Goal: Information Seeking & Learning: Learn about a topic

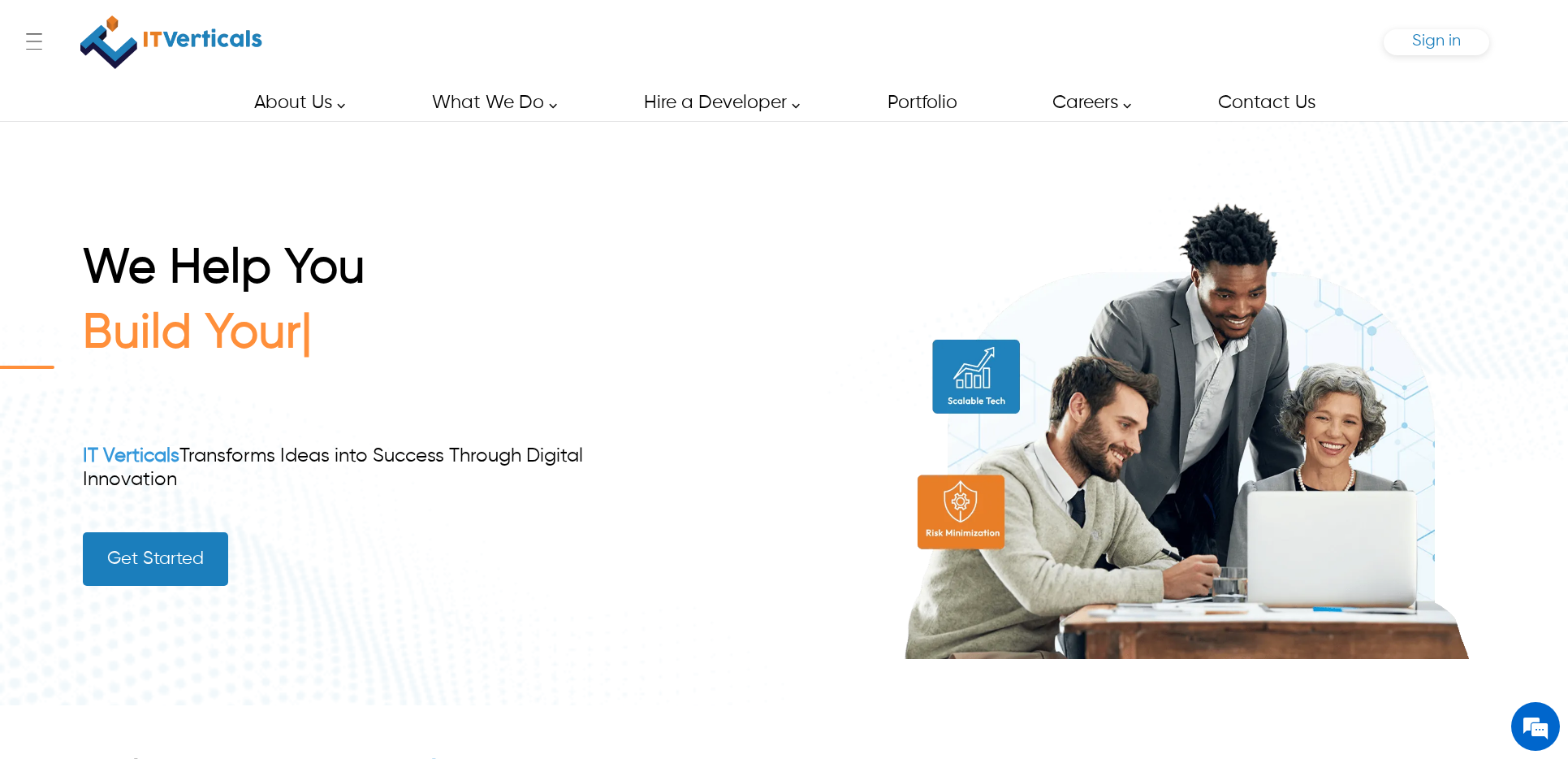
click at [1436, 41] on span "Sign in" at bounding box center [1436, 40] width 49 height 17
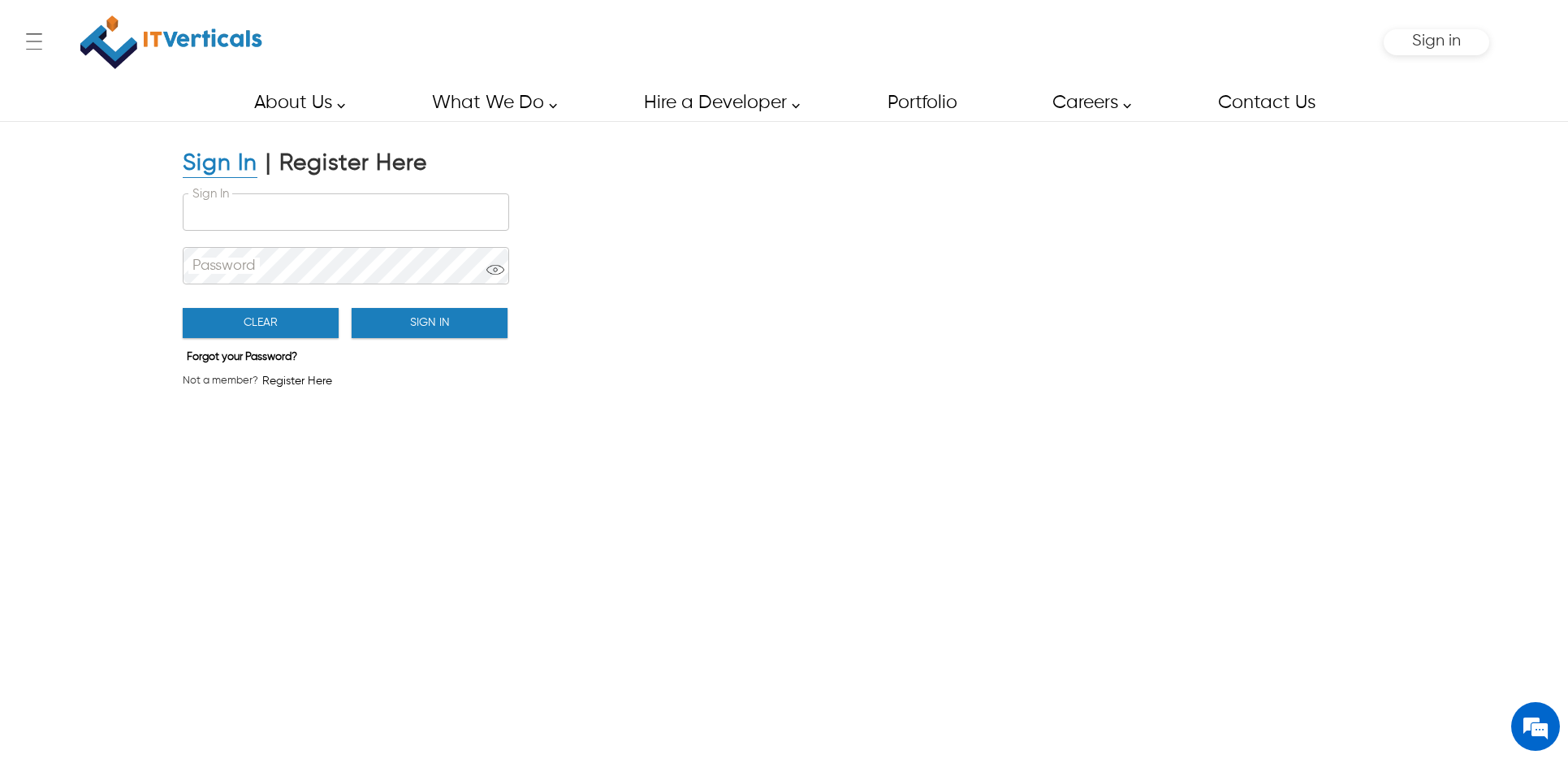
type input "**********"
click at [423, 322] on button "Sign In" at bounding box center [430, 323] width 156 height 30
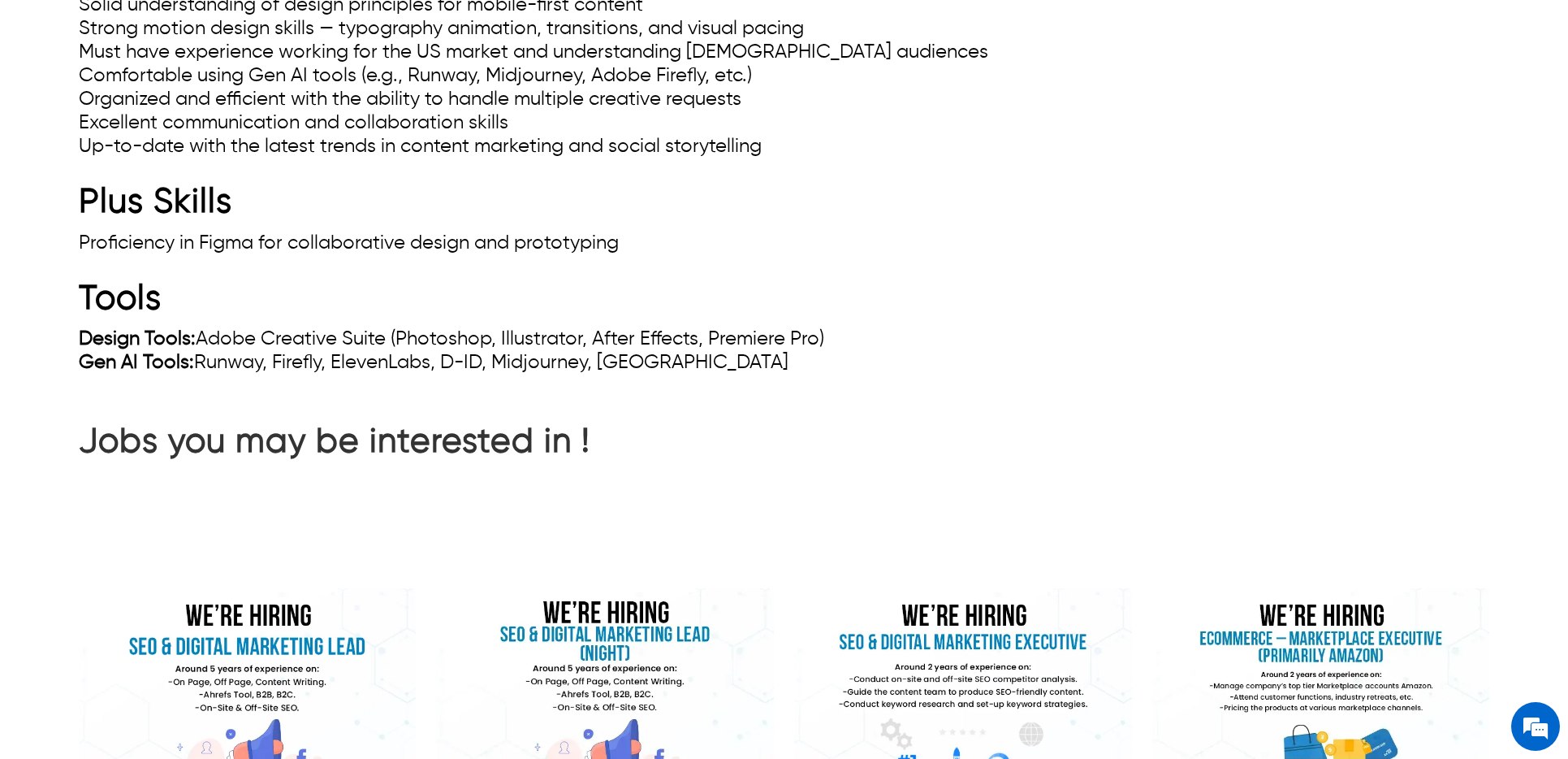
scroll to position [1787, 0]
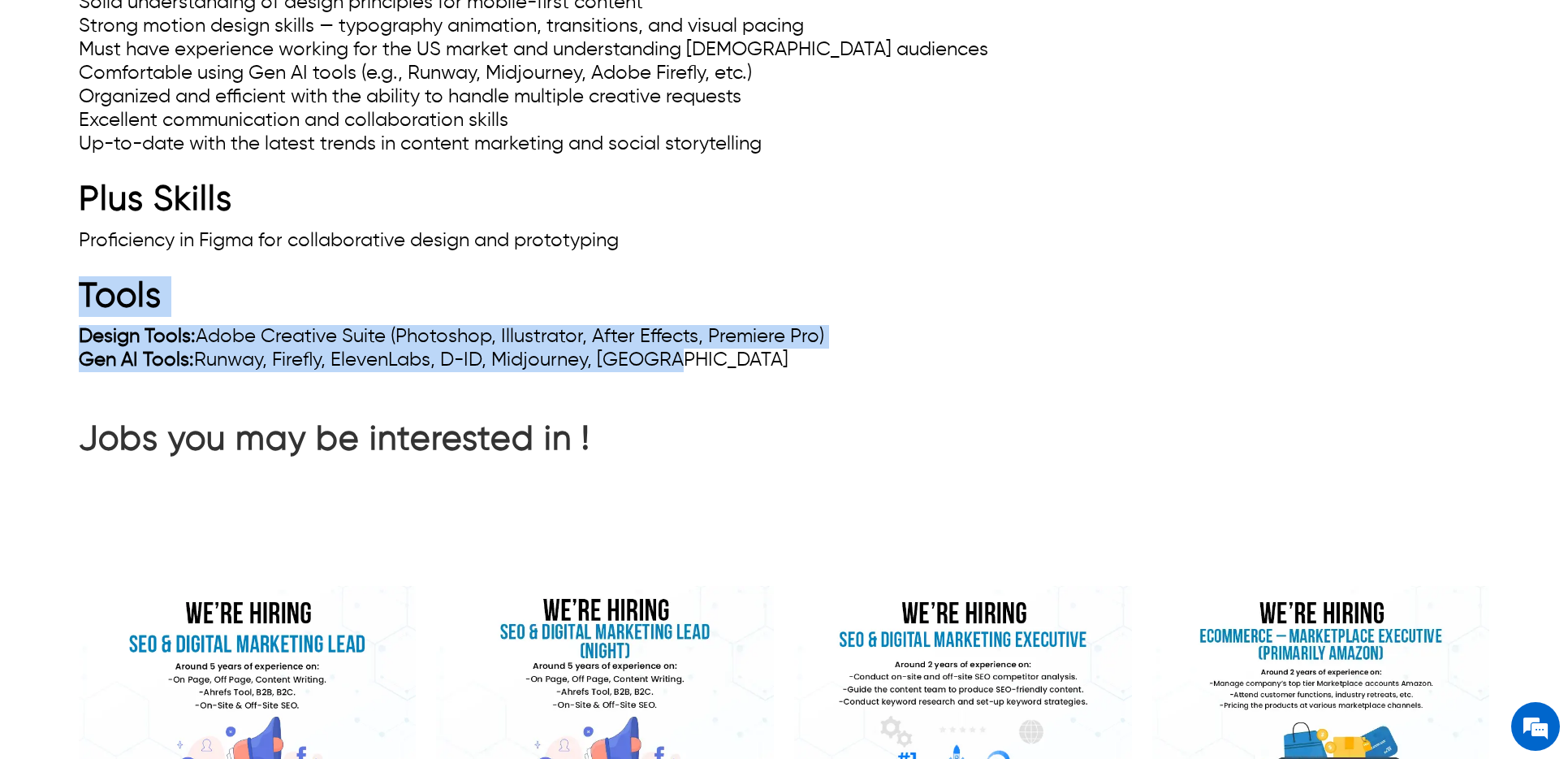
drag, startPoint x: 687, startPoint y: 356, endPoint x: 43, endPoint y: 297, distance: 646.7
copy p "Tools Design Tools: Adobe Creative Suite (Photoshop, Illustrator, After Effects…"
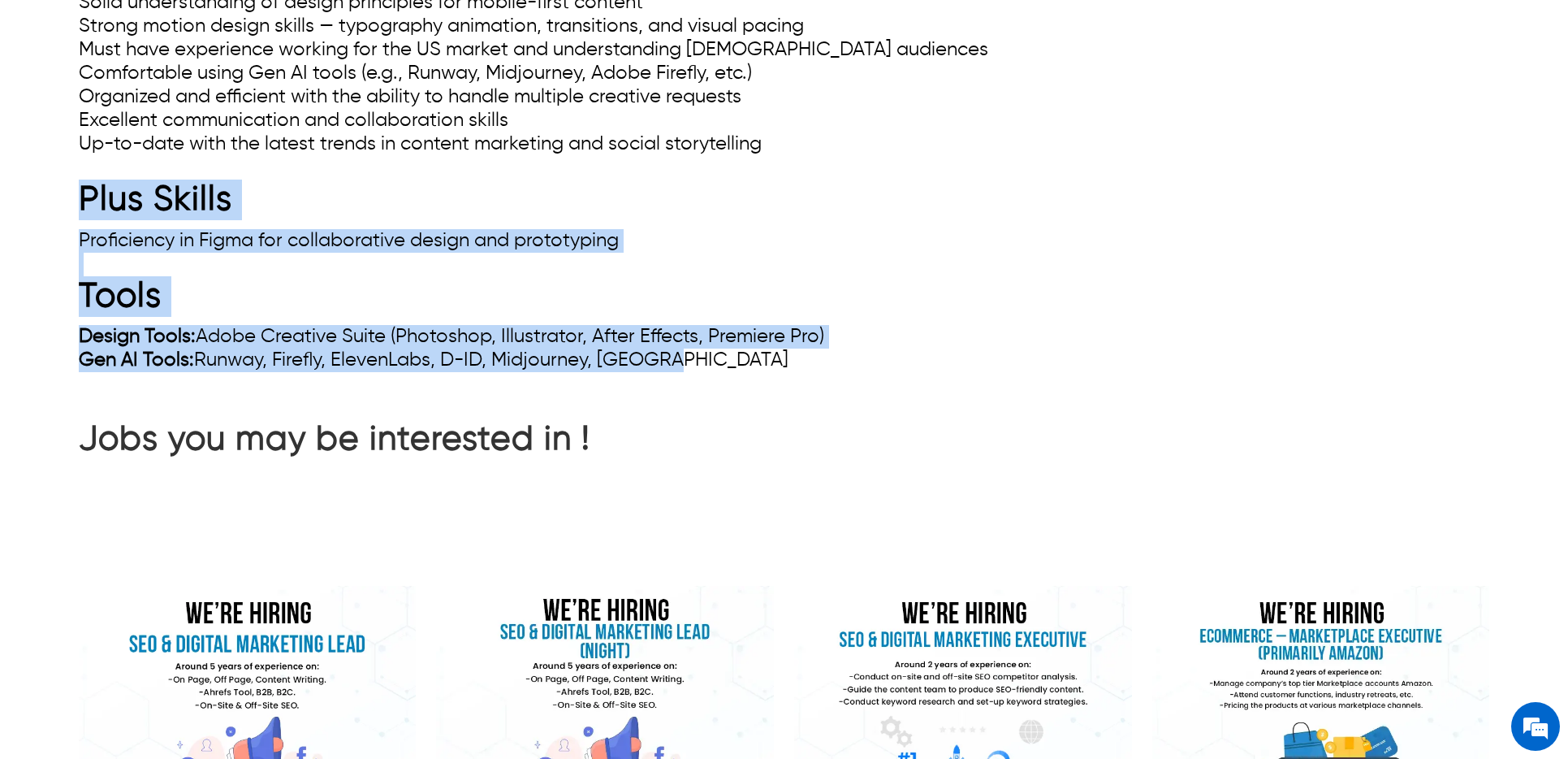
drag, startPoint x: 671, startPoint y: 360, endPoint x: 77, endPoint y: 197, distance: 616.0
copy p "Plus Skills Proficiency in Figma for collaborative design and prototyping Tools…"
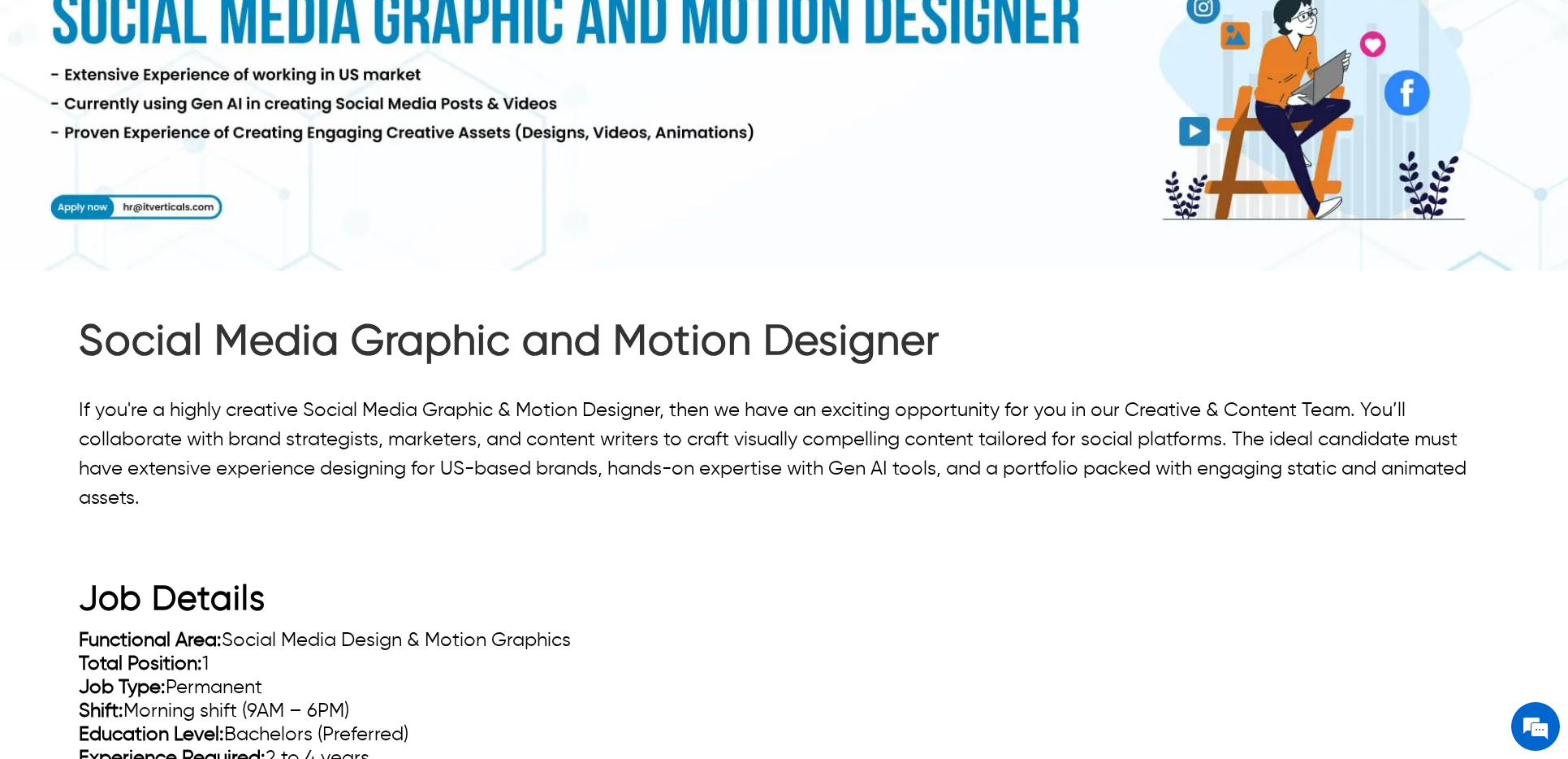
scroll to position [0, 0]
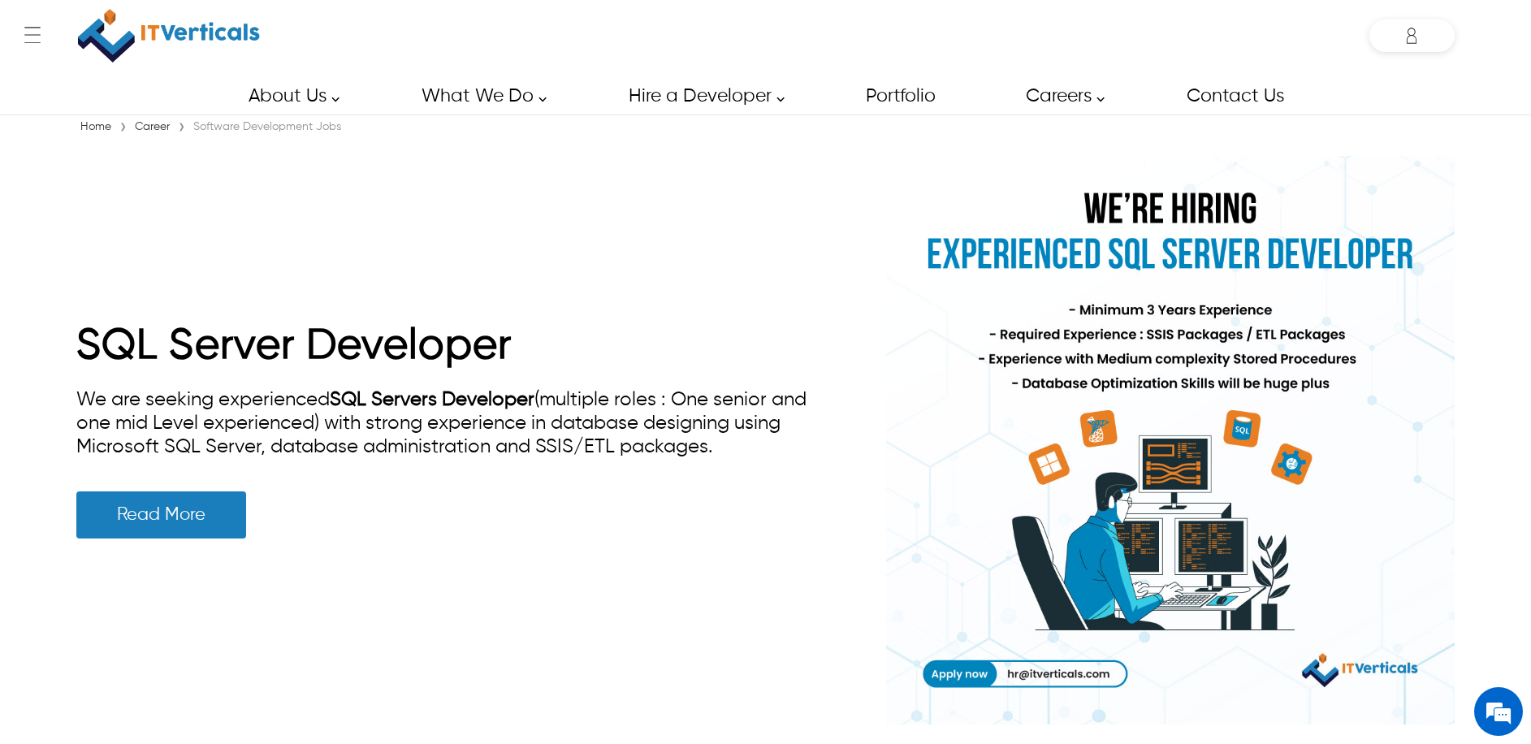
scroll to position [10, 0]
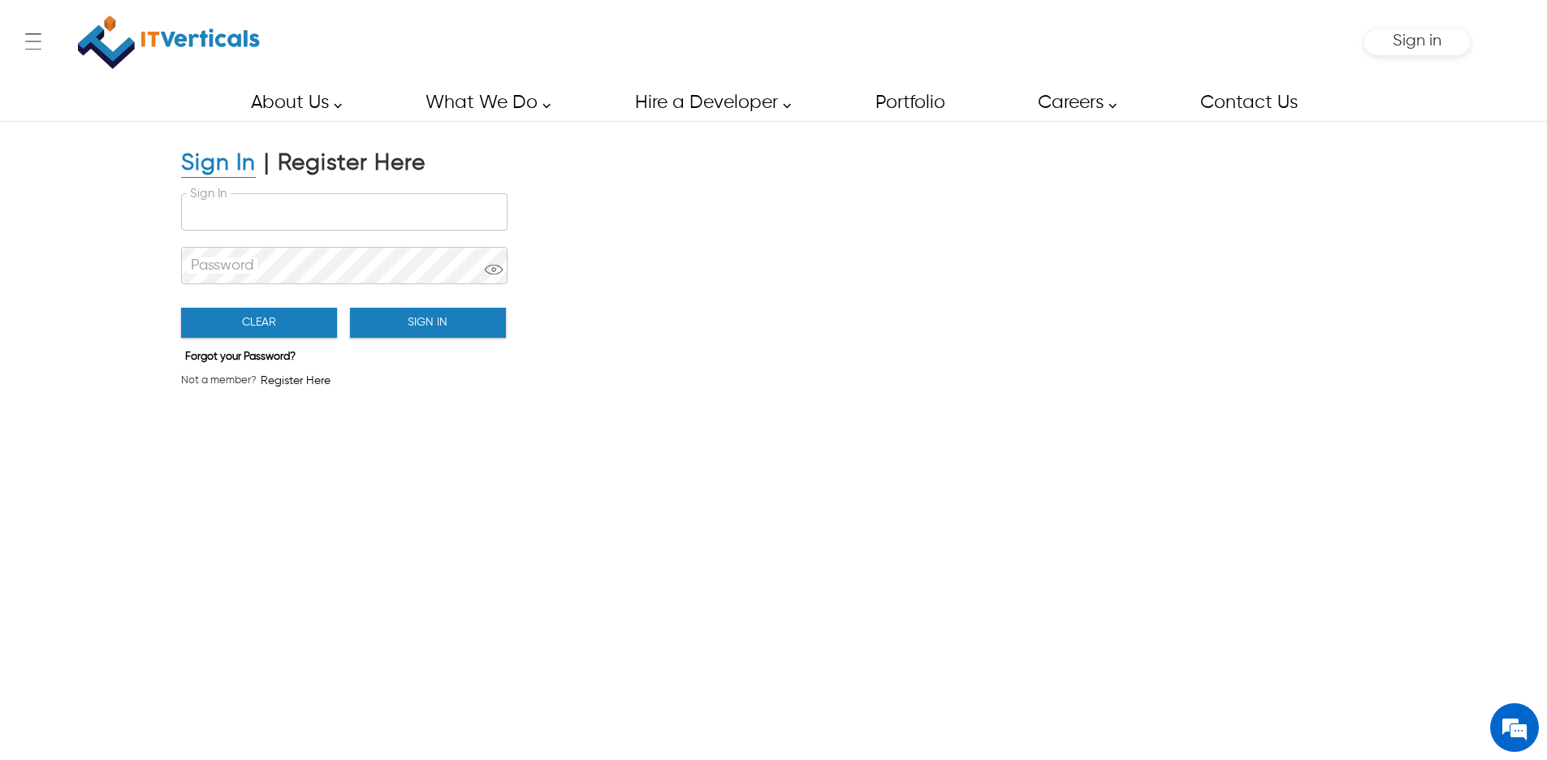
type input "**********"
click at [434, 329] on button "Sign In" at bounding box center [428, 323] width 156 height 30
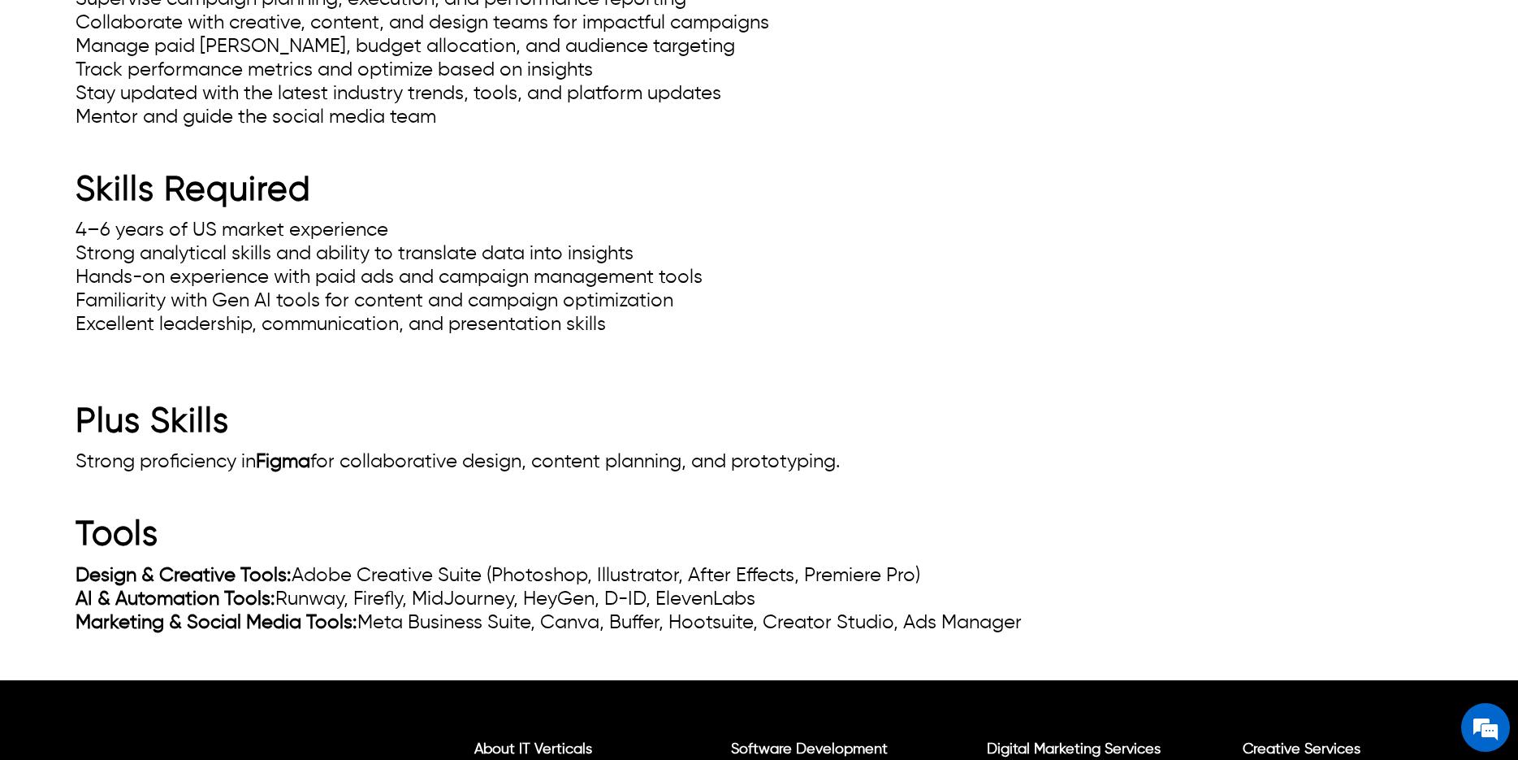
scroll to position [1064, 0]
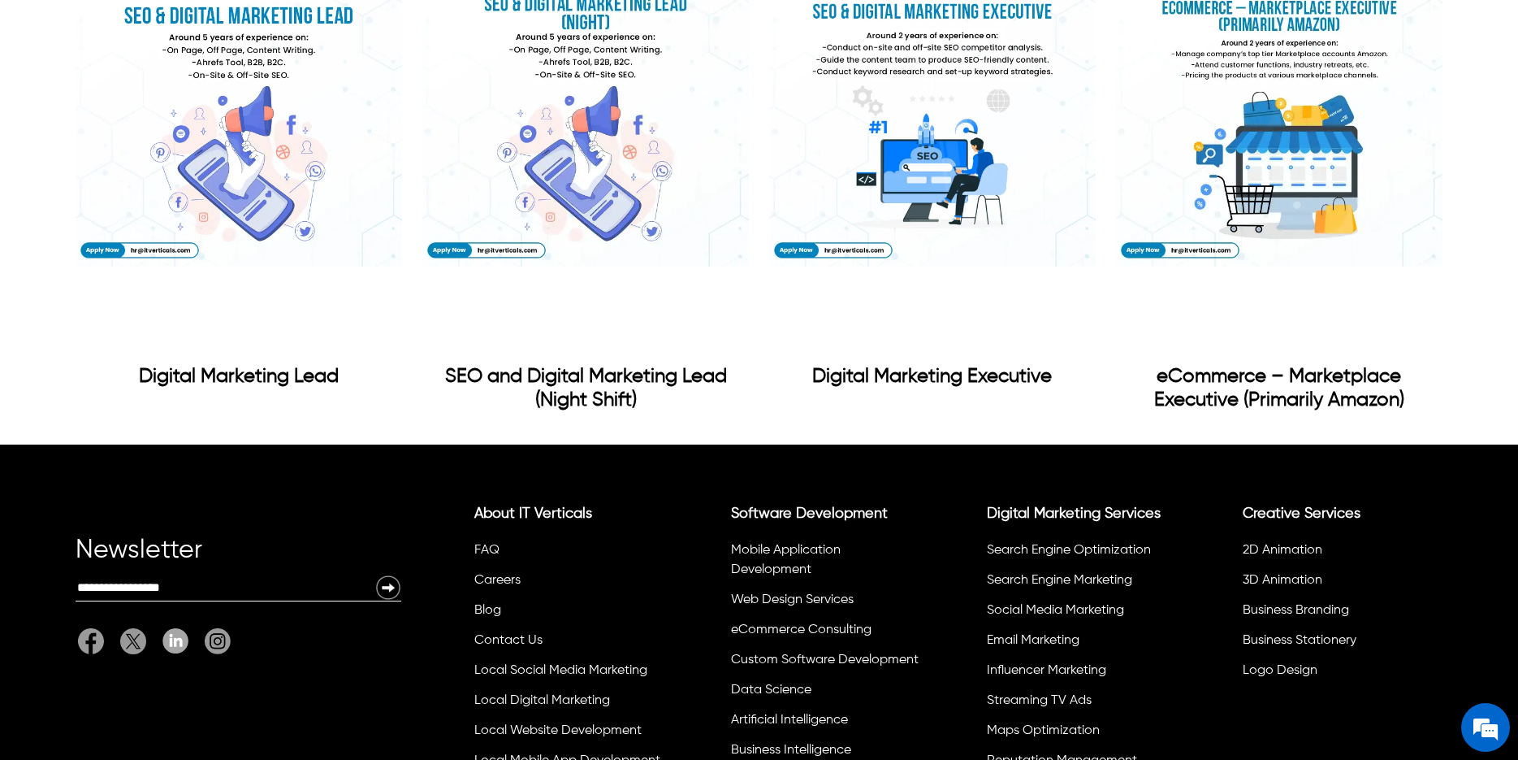
scroll to position [1573, 0]
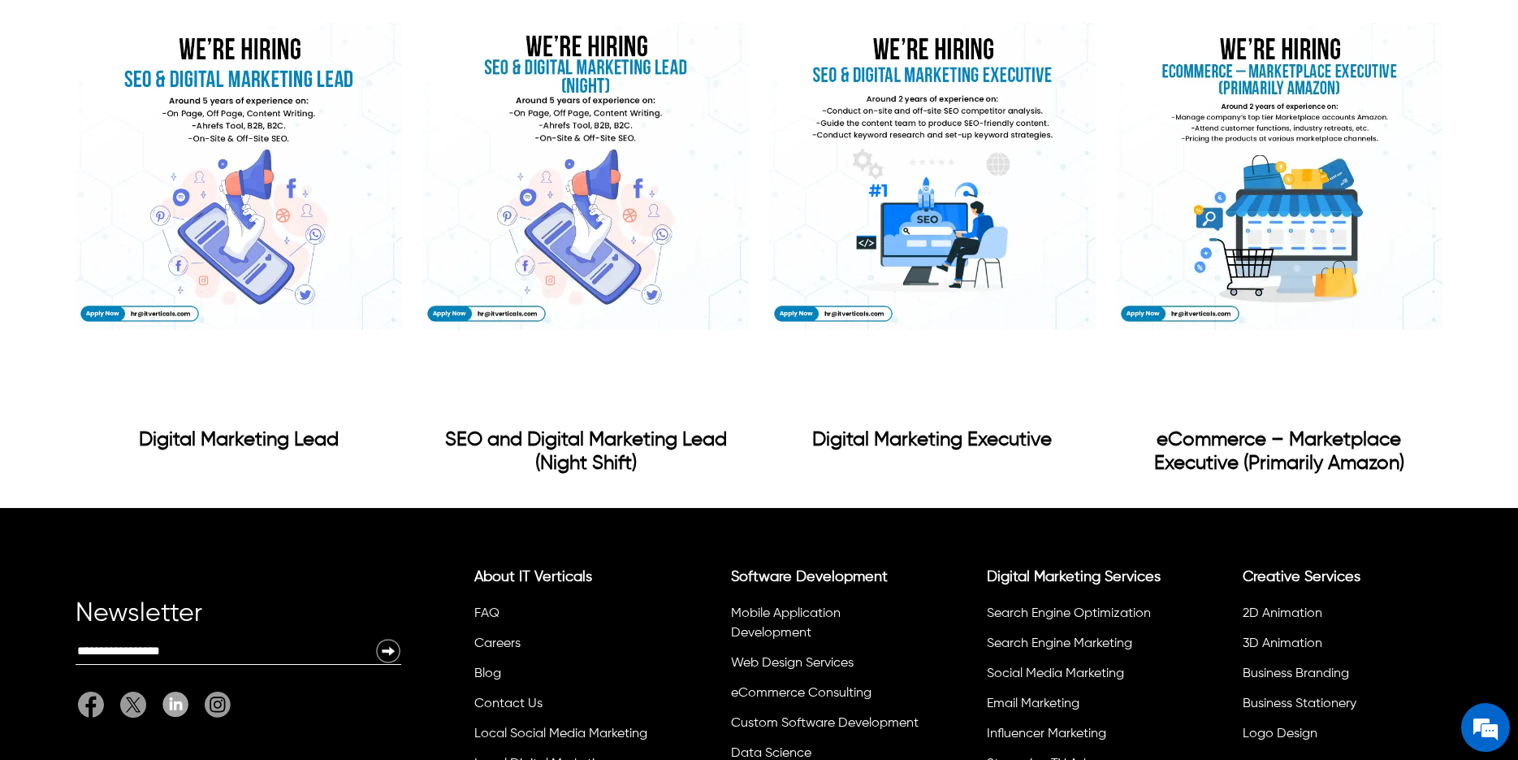
click at [288, 238] on img "Digital Marketing Lead" at bounding box center [239, 176] width 327 height 487
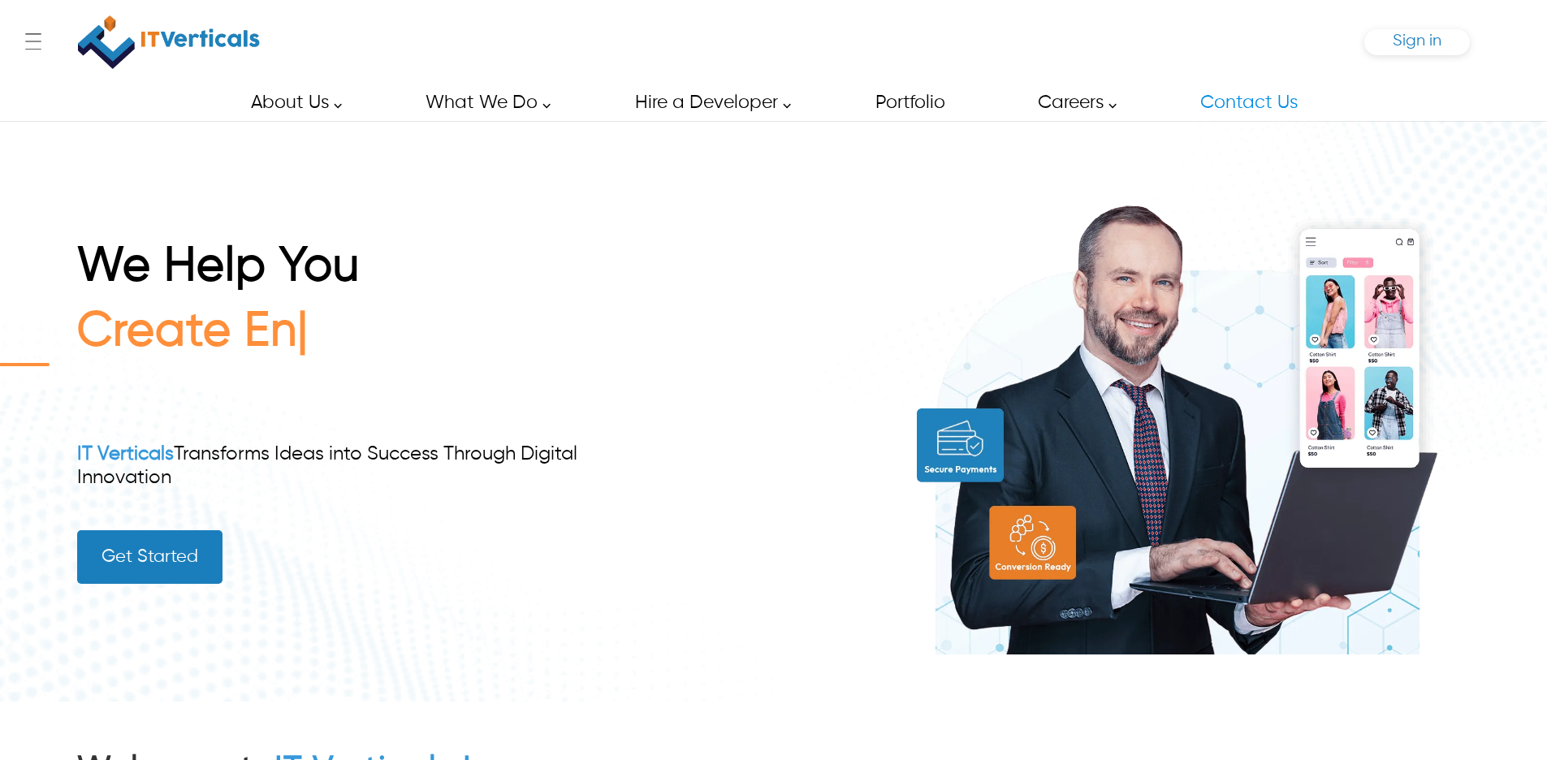
click at [1434, 40] on span "Sign in" at bounding box center [1417, 40] width 49 height 17
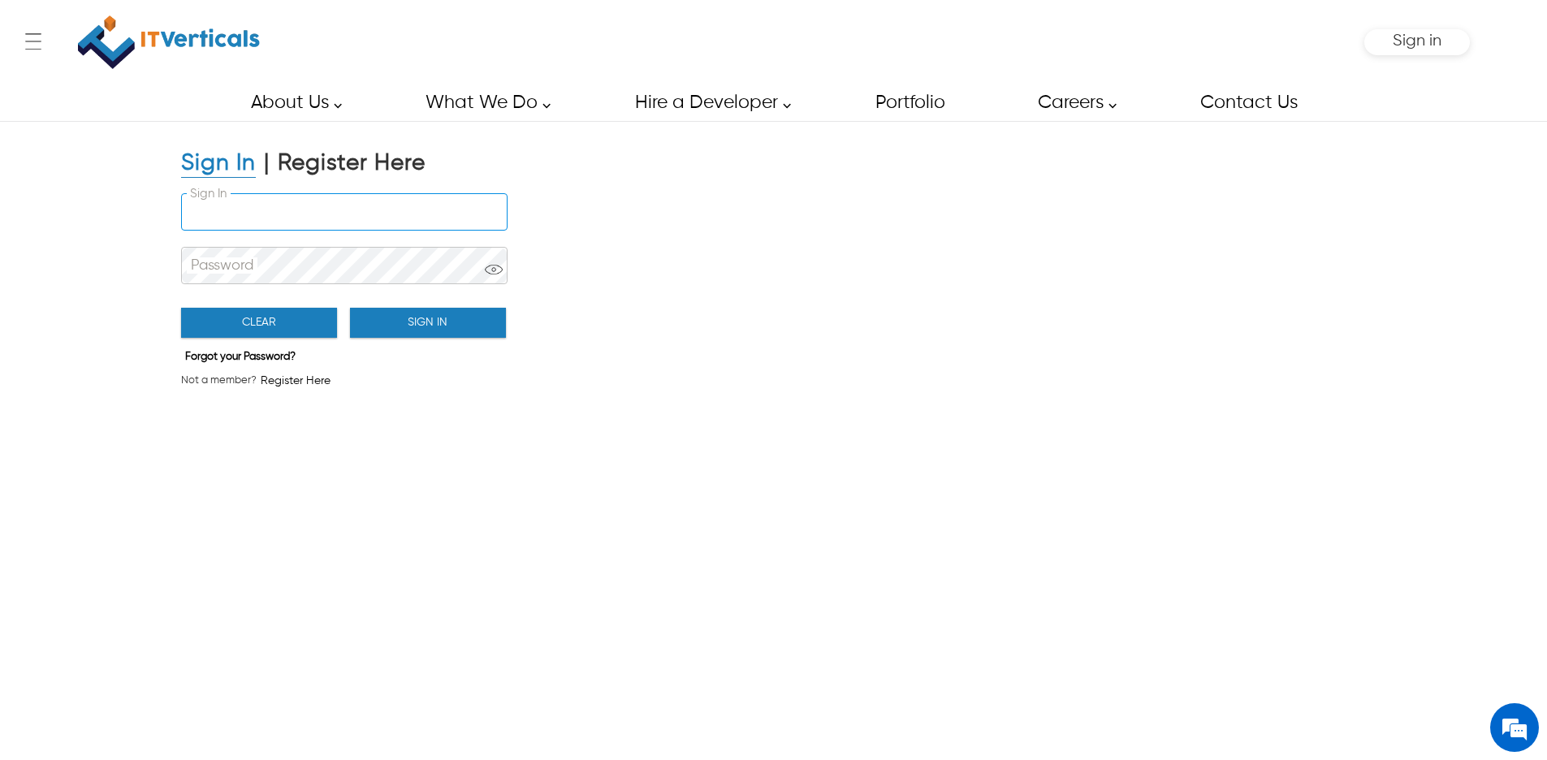
type input "**********"
click at [408, 322] on button "Sign In" at bounding box center [428, 323] width 156 height 30
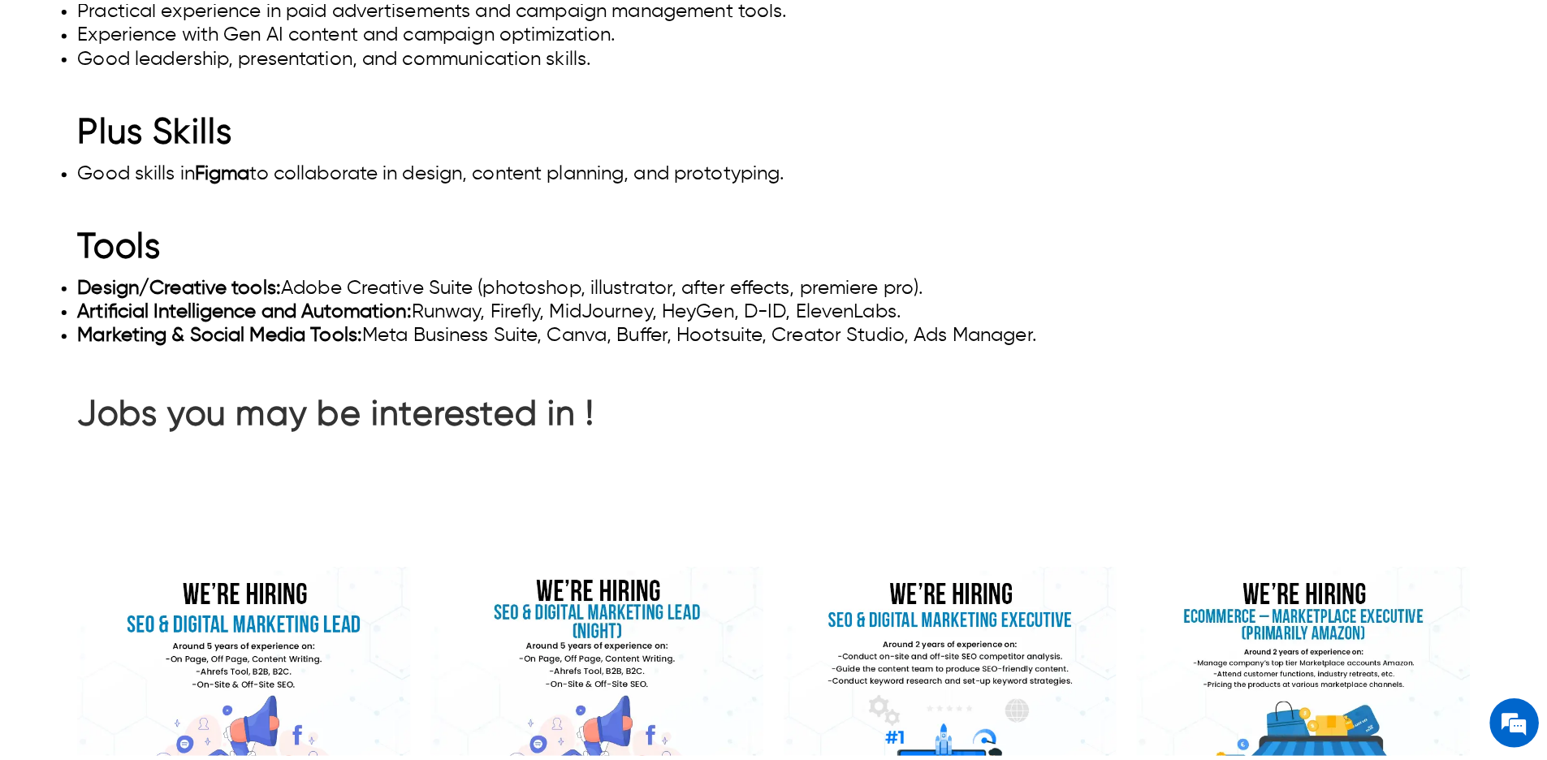
scroll to position [988, 0]
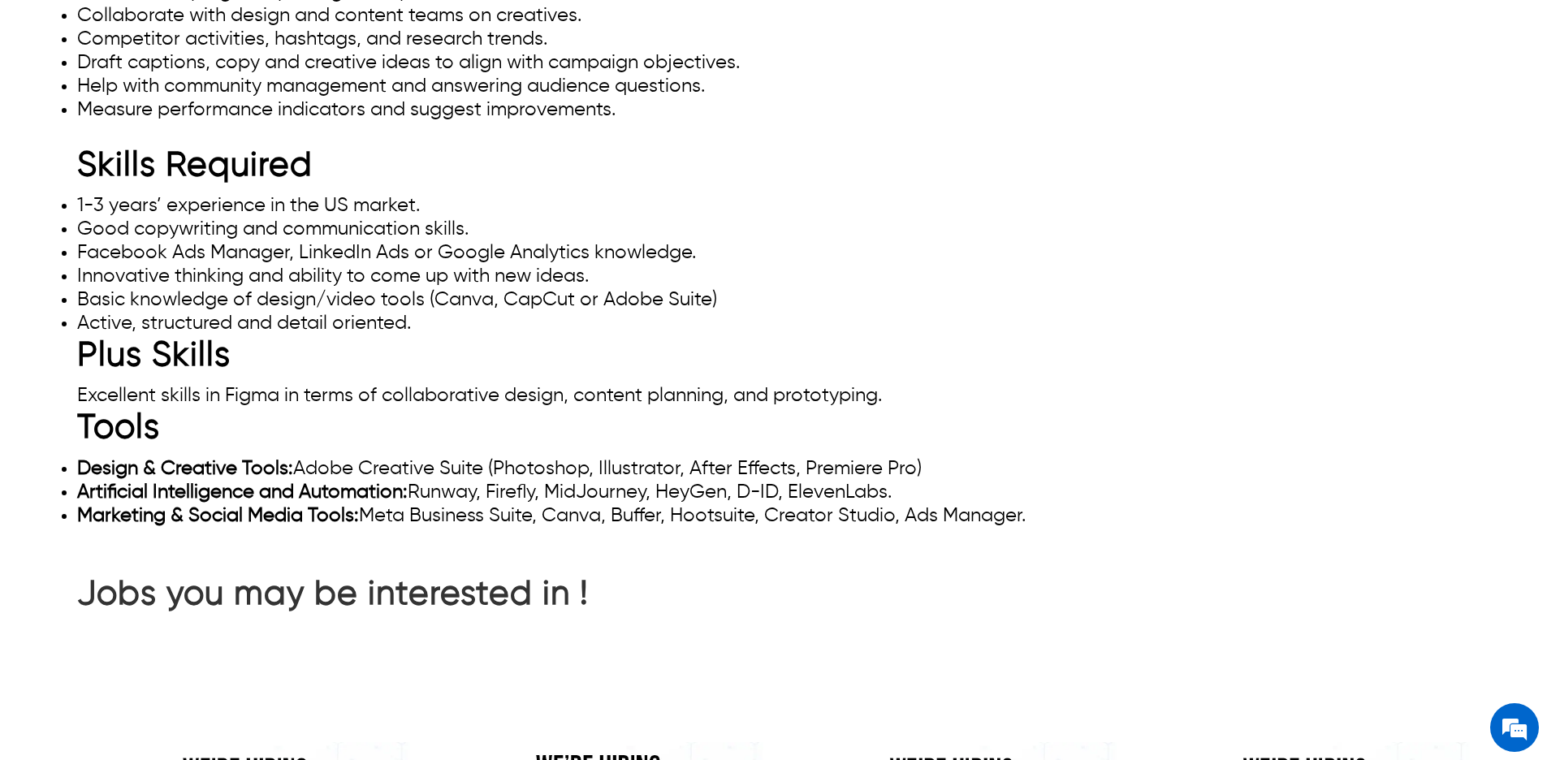
scroll to position [1323, 0]
